Goal: Information Seeking & Learning: Learn about a topic

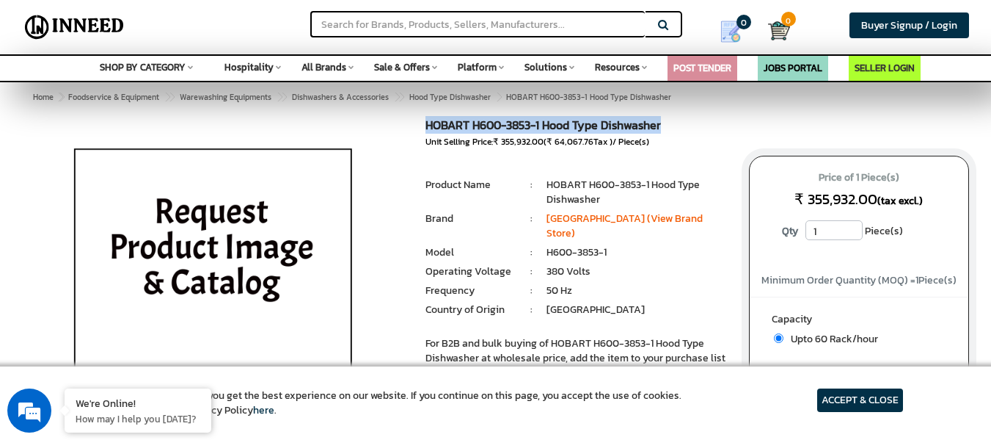
drag, startPoint x: 426, startPoint y: 125, endPoint x: 671, endPoint y: 131, distance: 244.4
click at [671, 131] on h1 "HOBART H600-3853-1 Hood Type Dishwasher" at bounding box center [576, 127] width 301 height 17
copy h1 "HOBART H600-3853-1 Hood Type Dishwasher"
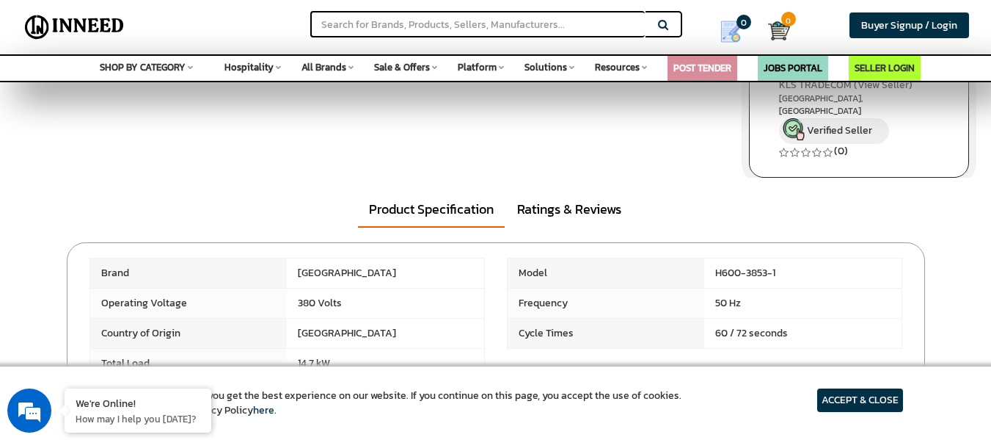
scroll to position [506, 0]
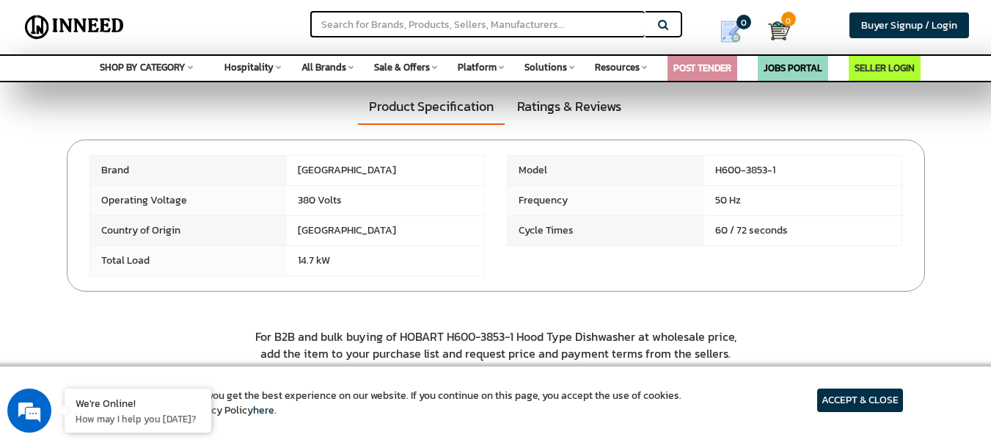
click at [100, 169] on span "Brand" at bounding box center [188, 170] width 197 height 29
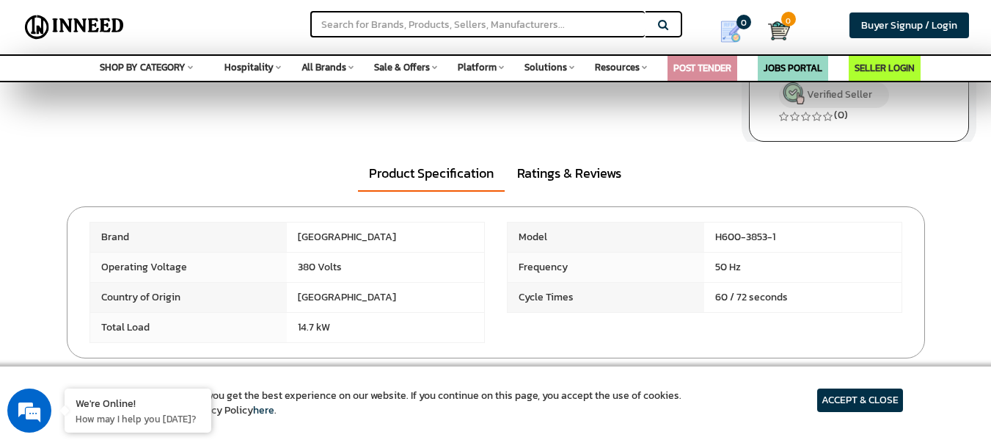
scroll to position [440, 0]
click at [102, 236] on span "Brand" at bounding box center [188, 236] width 197 height 29
drag, startPoint x: 103, startPoint y: 237, endPoint x: 461, endPoint y: 338, distance: 372.0
click at [461, 338] on div "Brand [GEOGRAPHIC_DATA]" at bounding box center [496, 281] width 835 height 121
copy div "Brand Hobart Model H600-3853-1 Operating Voltage 380 Volts Frequency 50 Hz Coun…"
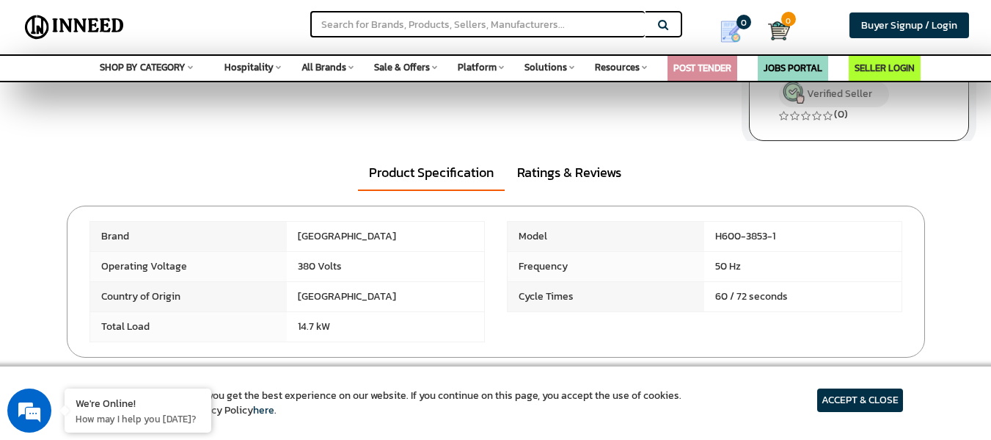
drag, startPoint x: 101, startPoint y: 238, endPoint x: 341, endPoint y: 334, distance: 258.5
click at [341, 334] on div "Brand [GEOGRAPHIC_DATA]" at bounding box center [496, 281] width 835 height 121
copy div "Brand Hobart Model H600-3853-1 Operating Voltage 380 Volts Frequency 50 Hz Coun…"
